Goal: Information Seeking & Learning: Understand process/instructions

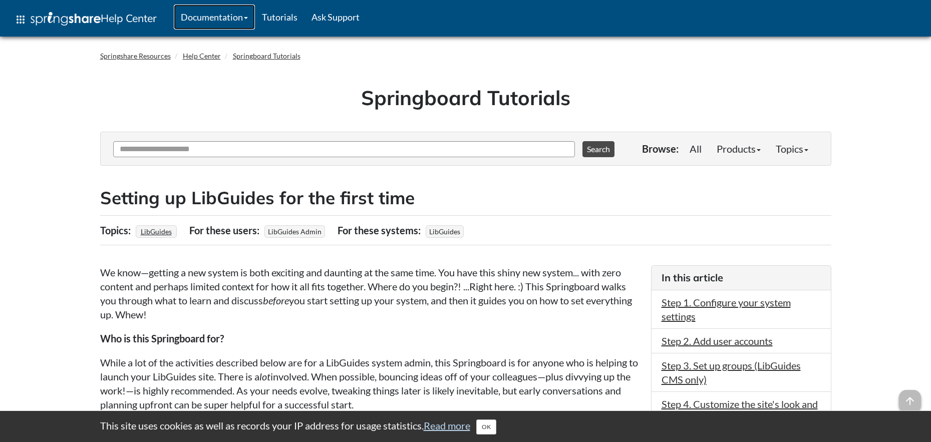
click at [239, 19] on link "Documentation" at bounding box center [214, 17] width 81 height 25
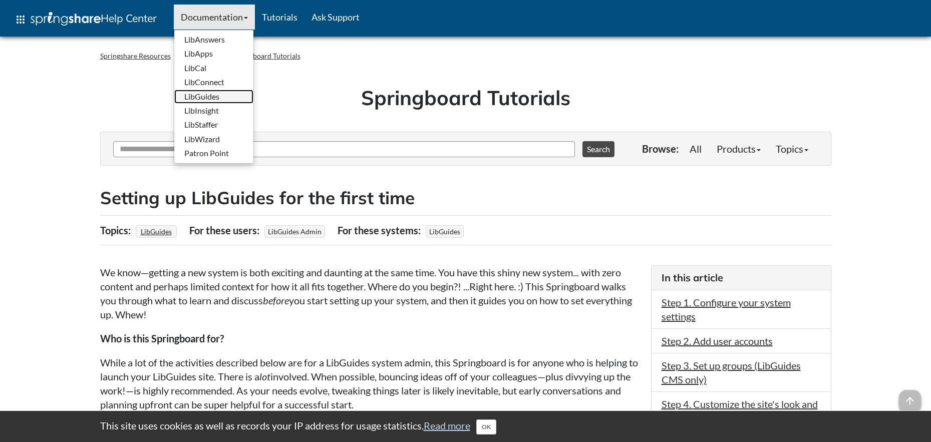
click at [238, 90] on link "LibGuides" at bounding box center [213, 97] width 79 height 14
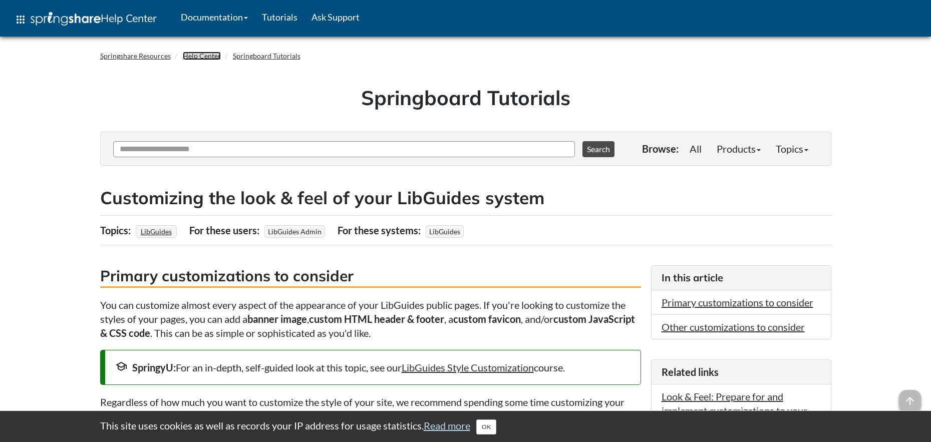
click at [192, 56] on link "Help Center" at bounding box center [202, 56] width 38 height 9
